Goal: Task Accomplishment & Management: Manage account settings

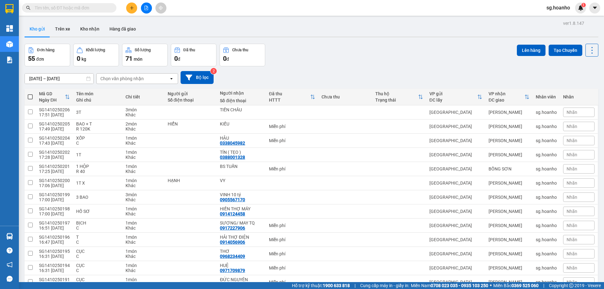
click at [29, 96] on span at bounding box center [30, 96] width 5 height 5
click at [30, 94] on input "checkbox" at bounding box center [30, 94] width 0 height 0
checkbox input "true"
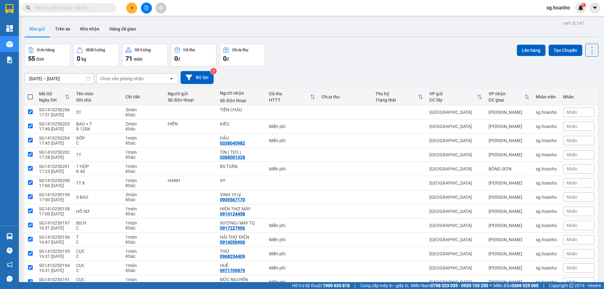
checkbox input "true"
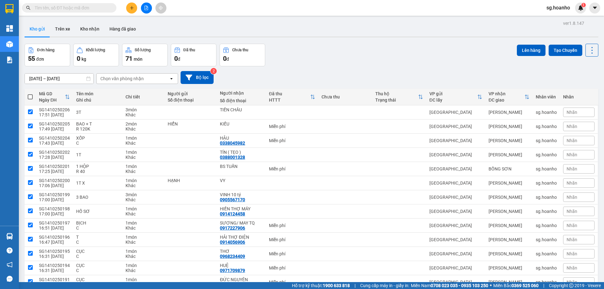
checkbox input "true"
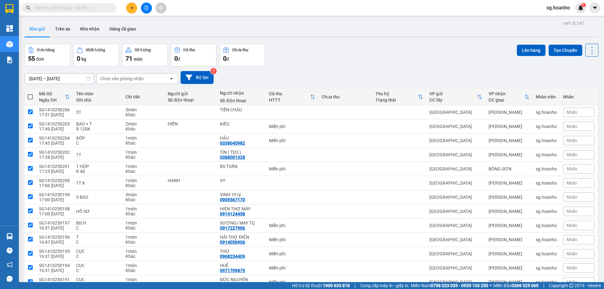
checkbox input "true"
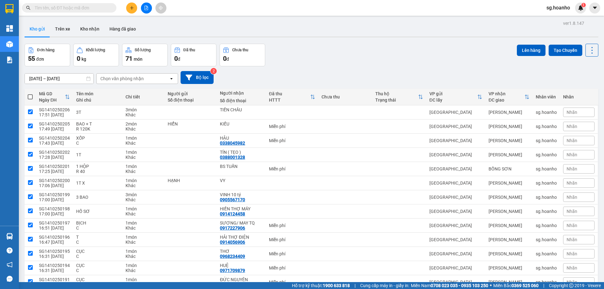
checkbox input "true"
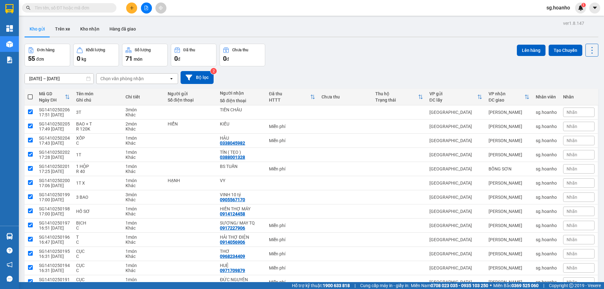
checkbox input "true"
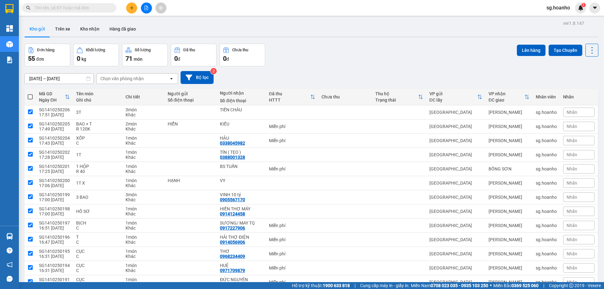
checkbox input "true"
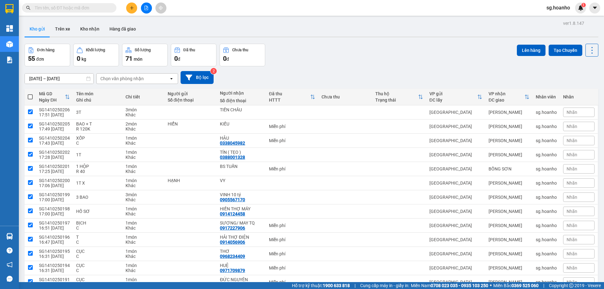
checkbox input "true"
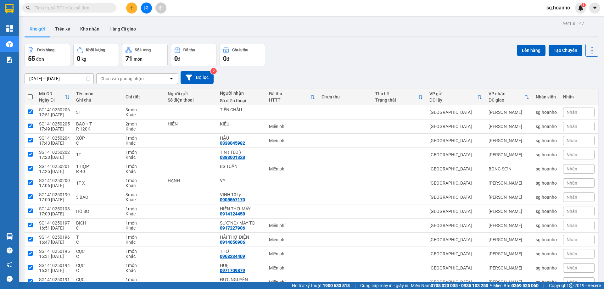
checkbox input "true"
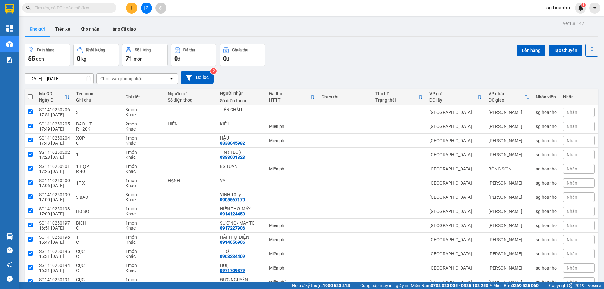
checkbox input "true"
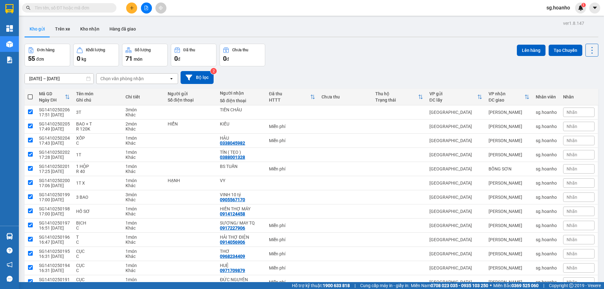
checkbox input "true"
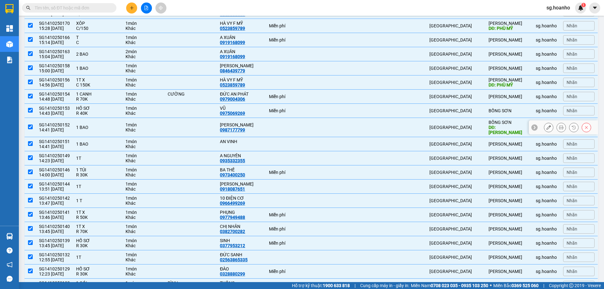
scroll to position [561, 0]
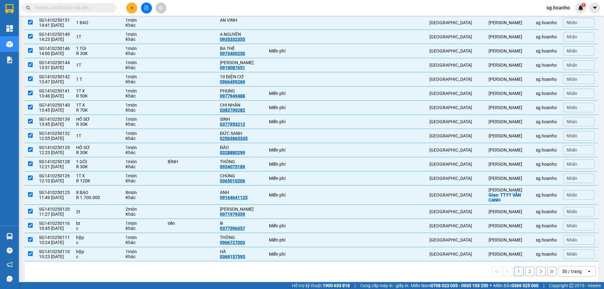
click at [563, 268] on div "50 / trang" at bounding box center [571, 271] width 19 height 6
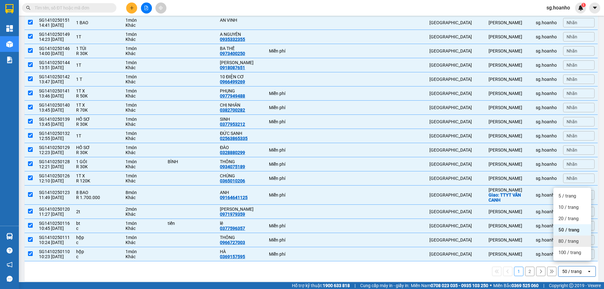
click at [565, 240] on span "80 / trang" at bounding box center [568, 241] width 20 height 6
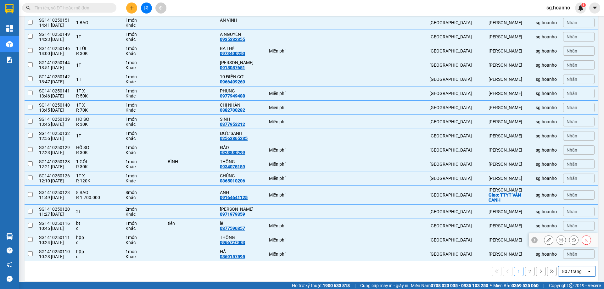
checkbox input "false"
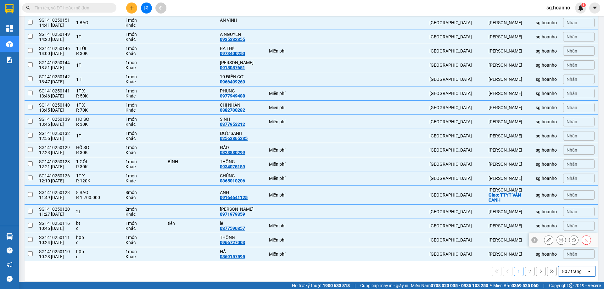
checkbox input "false"
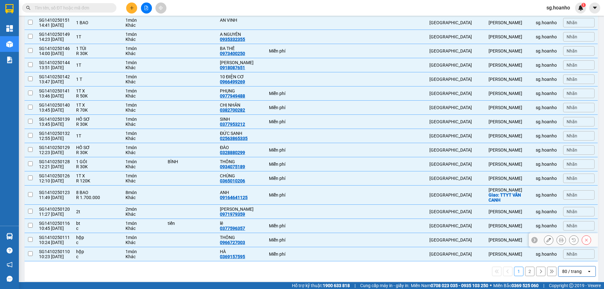
checkbox input "false"
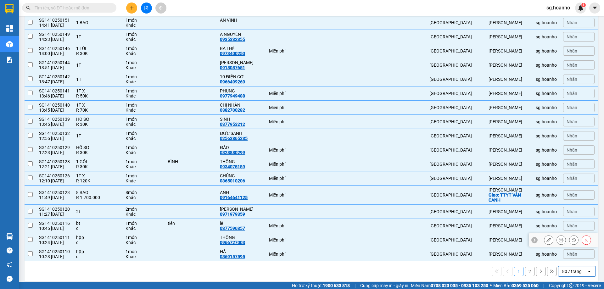
checkbox input "false"
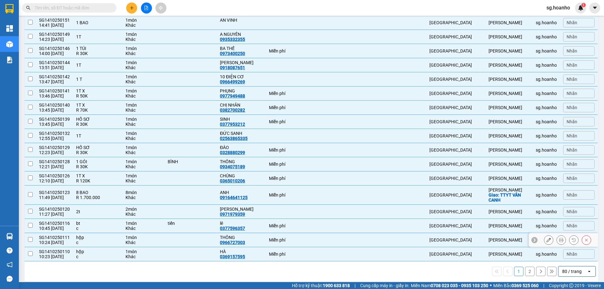
checkbox input "false"
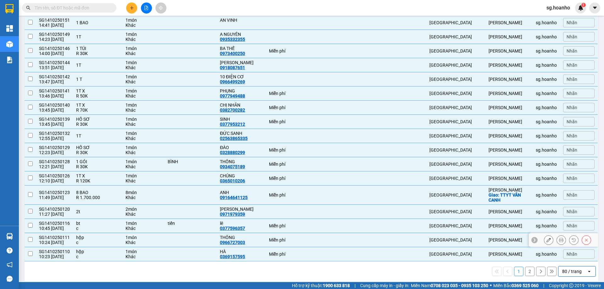
checkbox input "false"
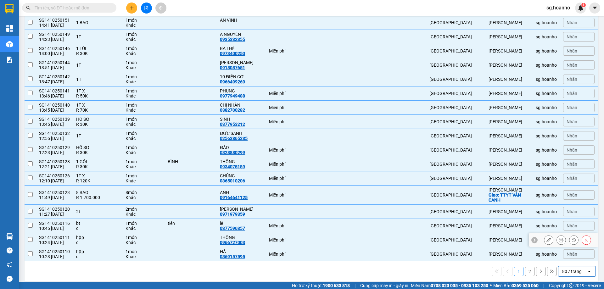
checkbox input "false"
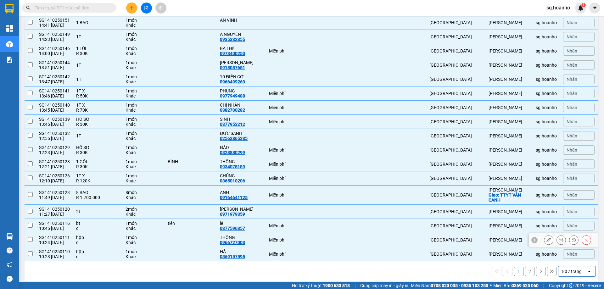
checkbox input "false"
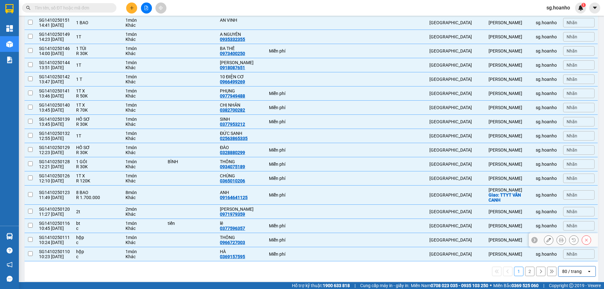
checkbox input "false"
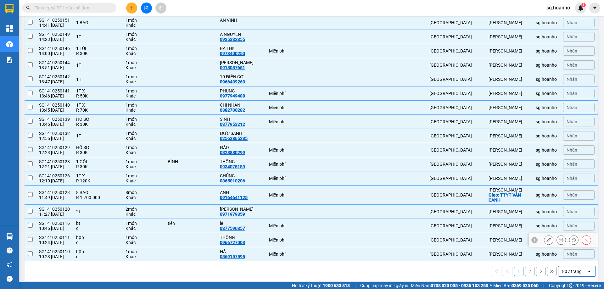
checkbox input "false"
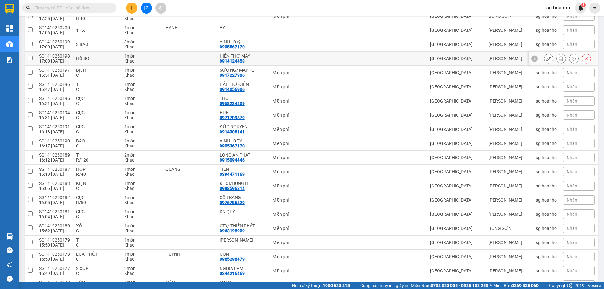
scroll to position [0, 0]
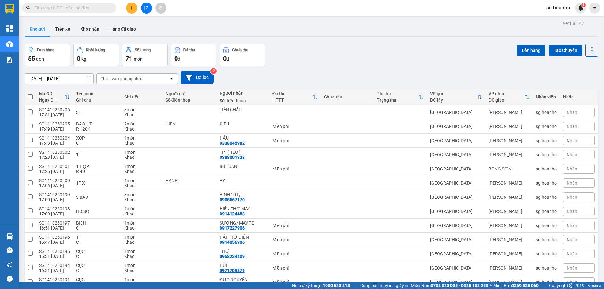
click at [29, 95] on span at bounding box center [30, 96] width 5 height 5
click at [30, 94] on input "checkbox" at bounding box center [30, 94] width 0 height 0
checkbox input "true"
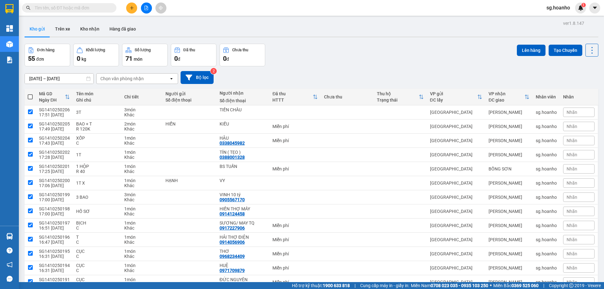
checkbox input "true"
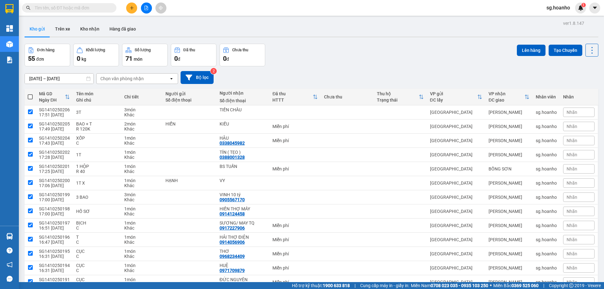
checkbox input "true"
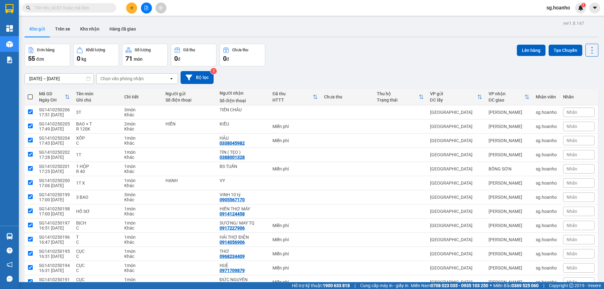
checkbox input "true"
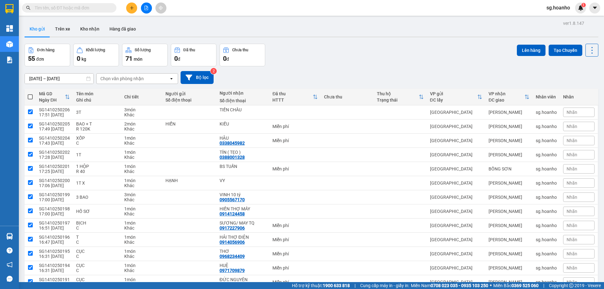
checkbox input "true"
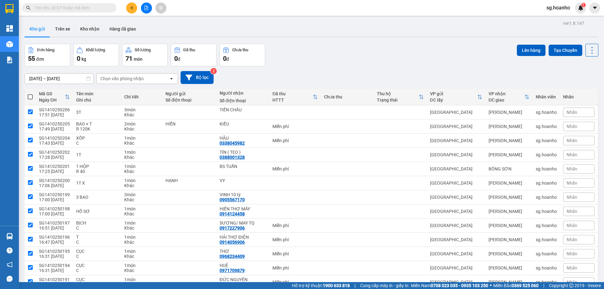
checkbox input "true"
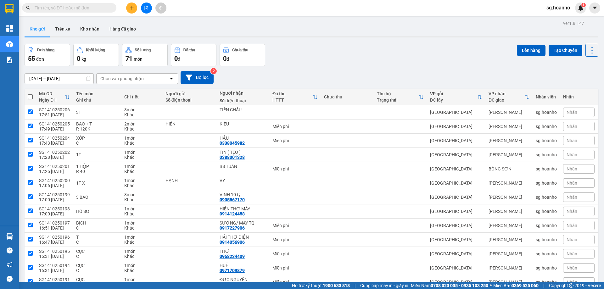
checkbox input "true"
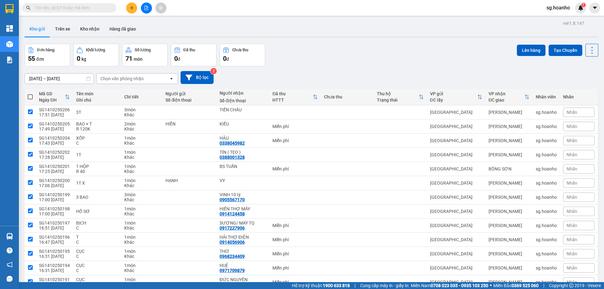
checkbox input "true"
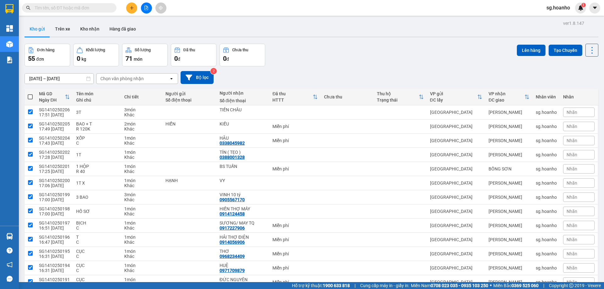
checkbox input "true"
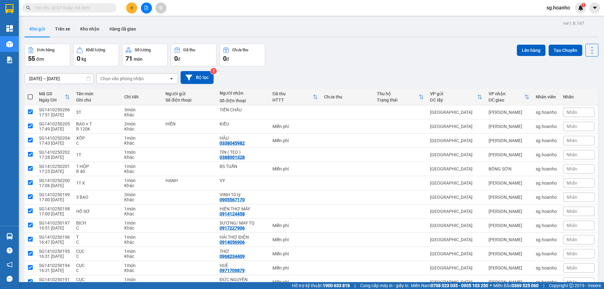
checkbox input "true"
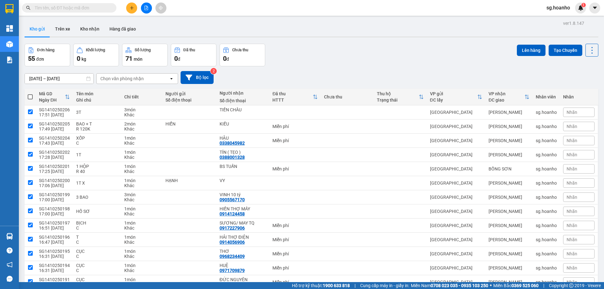
checkbox input "true"
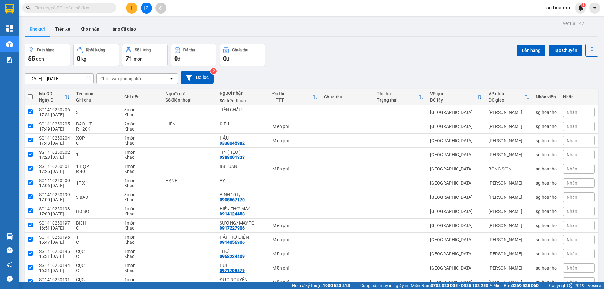
checkbox input "true"
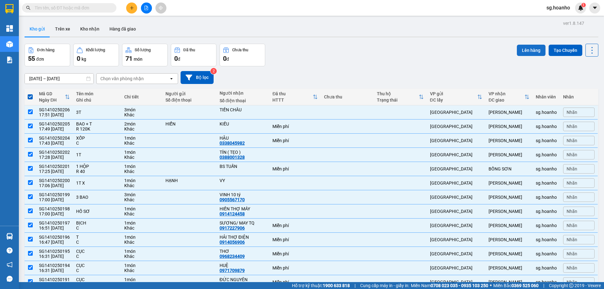
click at [534, 52] on button "Lên hàng" at bounding box center [531, 50] width 29 height 11
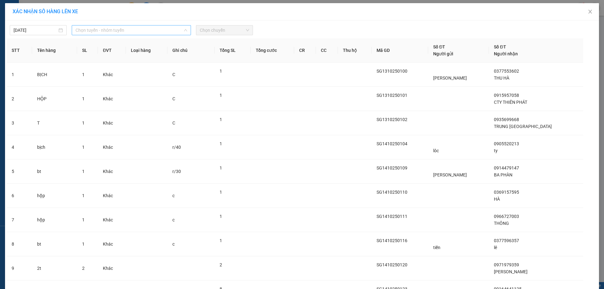
click at [99, 32] on span "Chọn tuyến - nhóm tuyến" at bounding box center [131, 29] width 112 height 9
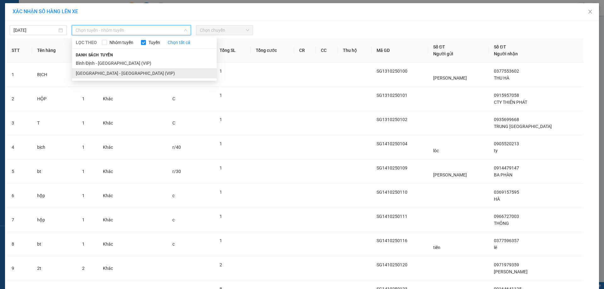
click at [99, 73] on li "[GEOGRAPHIC_DATA] - [GEOGRAPHIC_DATA] (VIP)" at bounding box center [144, 73] width 145 height 10
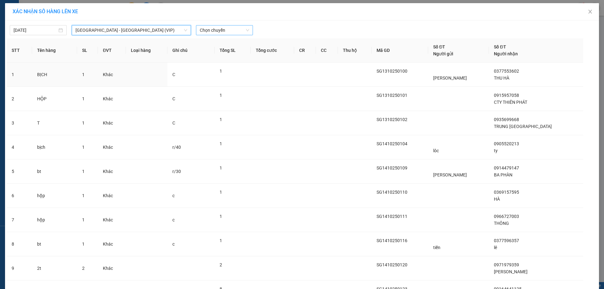
click at [212, 30] on span "Chọn chuyến" at bounding box center [224, 29] width 49 height 9
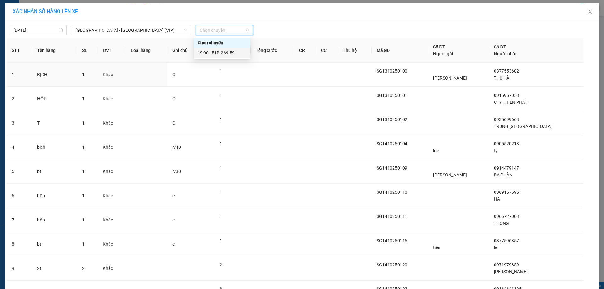
click at [207, 52] on div "19:00 - 51B-269.59" at bounding box center [221, 52] width 49 height 7
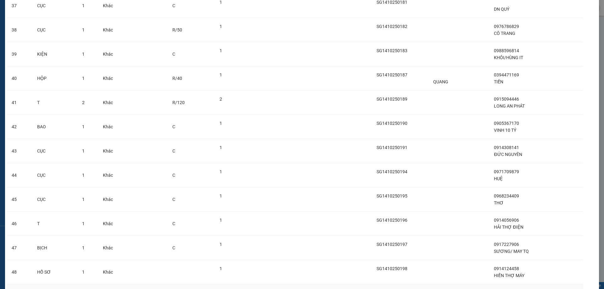
scroll to position [1155, 0]
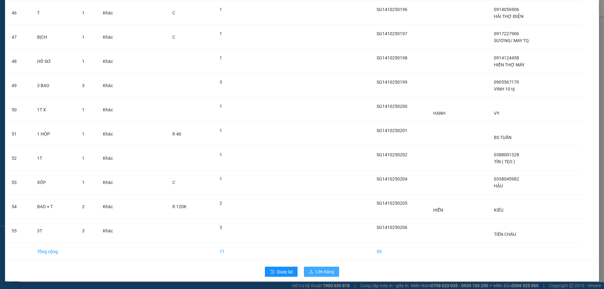
click at [312, 272] on button "Lên hàng" at bounding box center [321, 272] width 35 height 10
